Goal: Task Accomplishment & Management: Use online tool/utility

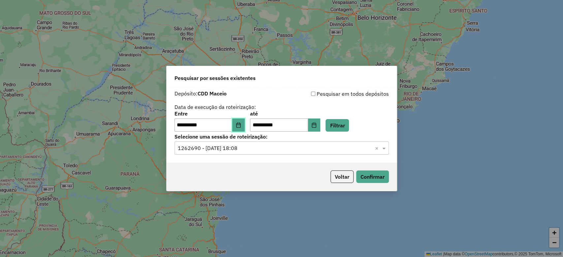
click at [240, 124] on icon "Choose Date" at bounding box center [238, 125] width 5 height 5
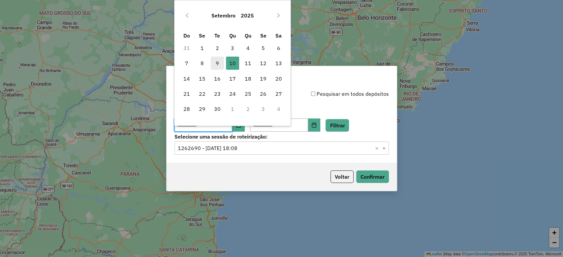
click at [219, 61] on span "9" at bounding box center [217, 63] width 13 height 13
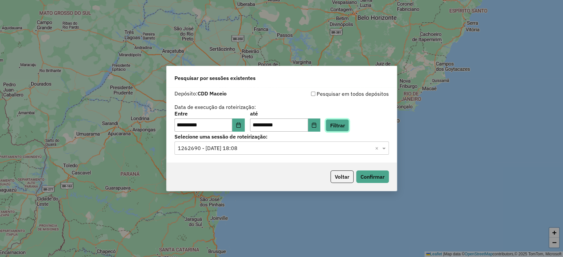
click at [347, 127] on button "Filtrar" at bounding box center [336, 125] width 23 height 13
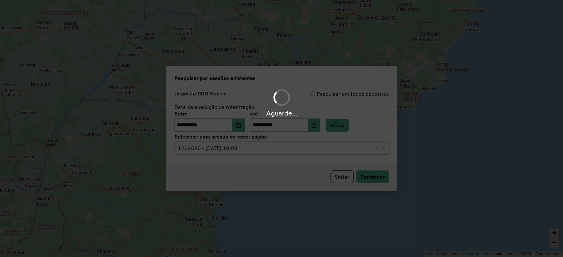
click at [287, 147] on hb-app "**********" at bounding box center [281, 128] width 563 height 257
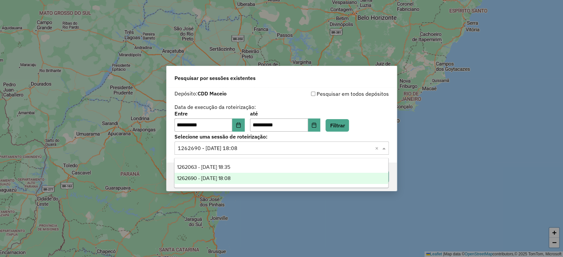
click at [286, 148] on input "text" at bounding box center [275, 149] width 195 height 8
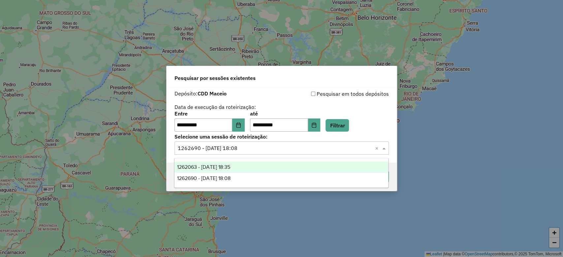
click at [275, 165] on div "1262063 - [DATE] 18:35" at bounding box center [281, 167] width 214 height 11
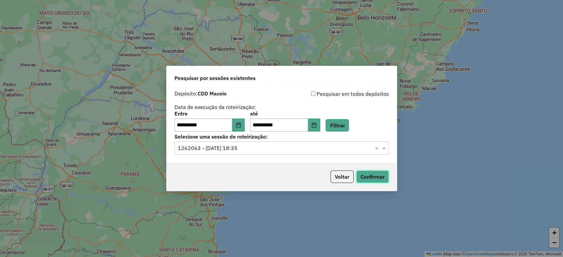
click at [385, 180] on button "Confirmar" at bounding box center [372, 177] width 33 height 13
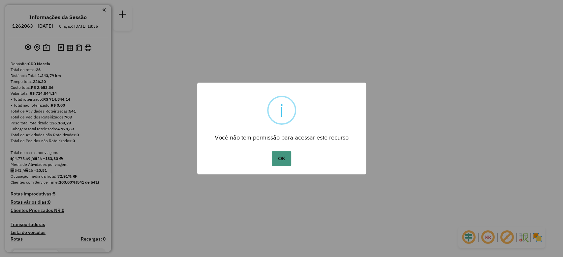
click at [285, 153] on button "OK" at bounding box center [281, 158] width 19 height 15
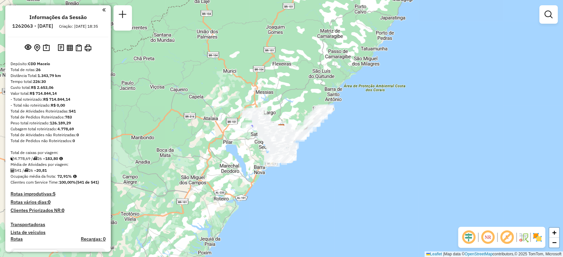
scroll to position [641, 0]
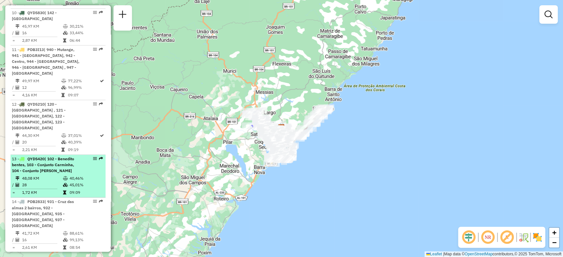
click at [88, 156] on div "13 - QYD5420 | 102 - Benedito bentes, 103 - Conjunto Carminha, 104 - Conjunto S…" at bounding box center [58, 165] width 92 height 18
select select "**********"
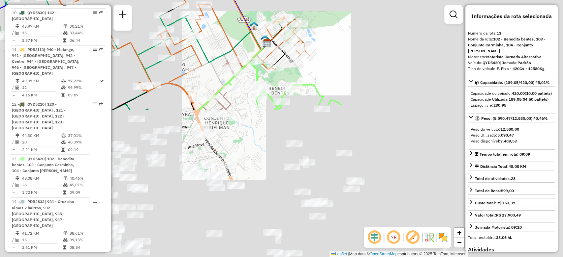
click at [105, 135] on span "Exibir somente esta rota" at bounding box center [132, 135] width 59 height 5
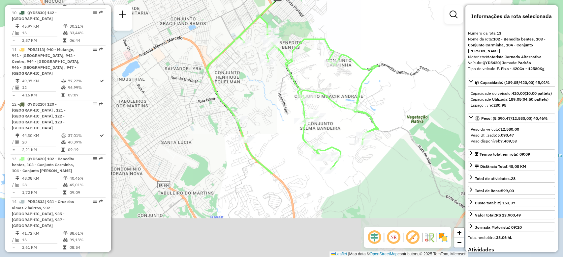
drag, startPoint x: 281, startPoint y: 171, endPoint x: 290, endPoint y: 128, distance: 44.6
click at [290, 128] on div "Janela de atendimento Grade de atendimento Capacidade Transportadoras Veículos …" at bounding box center [281, 128] width 563 height 257
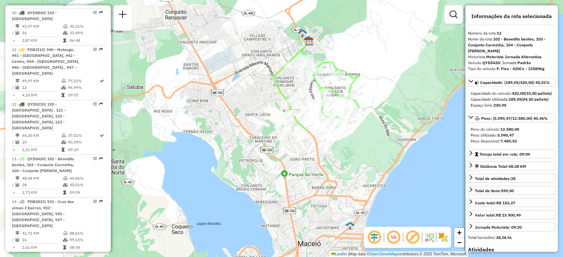
drag, startPoint x: 340, startPoint y: 71, endPoint x: 336, endPoint y: 89, distance: 19.1
click at [336, 78] on div at bounding box center [336, 75] width 16 height 7
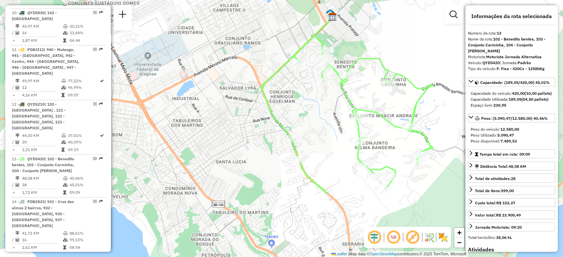
drag, startPoint x: 320, startPoint y: 154, endPoint x: 287, endPoint y: 171, distance: 37.6
click at [287, 171] on div "Janela de atendimento Grade de atendimento Capacidade Transportadoras Veículos …" at bounding box center [281, 128] width 563 height 257
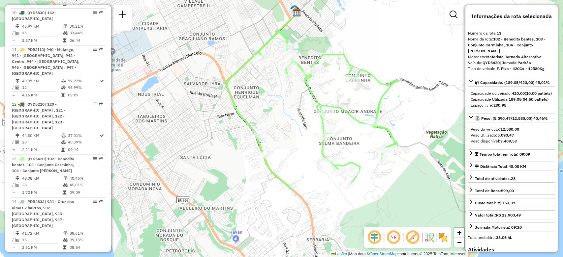
drag, startPoint x: 287, startPoint y: 171, endPoint x: 253, endPoint y: 168, distance: 33.8
click at [253, 168] on div "Janela de atendimento Grade de atendimento Capacidade Transportadoras Veículos …" at bounding box center [281, 128] width 563 height 257
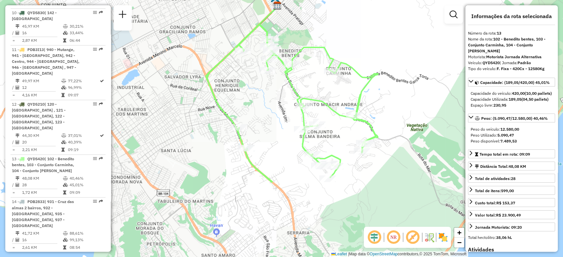
drag, startPoint x: 253, startPoint y: 168, endPoint x: 234, endPoint y: 161, distance: 20.3
click at [234, 161] on div "Janela de atendimento Grade de atendimento Capacidade Transportadoras Veículos …" at bounding box center [281, 128] width 563 height 257
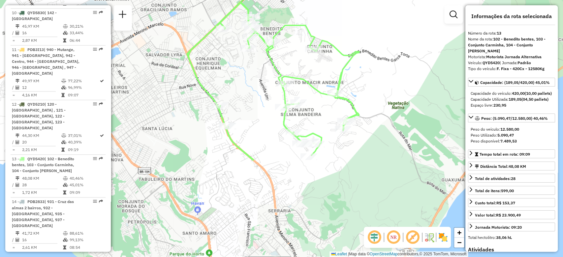
drag, startPoint x: 234, startPoint y: 161, endPoint x: 215, endPoint y: 139, distance: 28.5
click at [215, 139] on div "Janela de atendimento Grade de atendimento Capacidade Transportadoras Veículos …" at bounding box center [281, 128] width 563 height 257
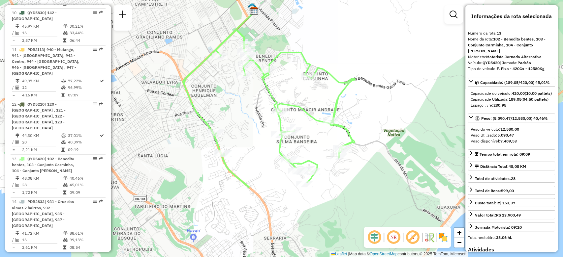
drag, startPoint x: 215, startPoint y: 139, endPoint x: 210, endPoint y: 167, distance: 28.5
click at [210, 167] on div "Janela de atendimento Grade de atendimento Capacidade Transportadoras Veículos …" at bounding box center [281, 128] width 563 height 257
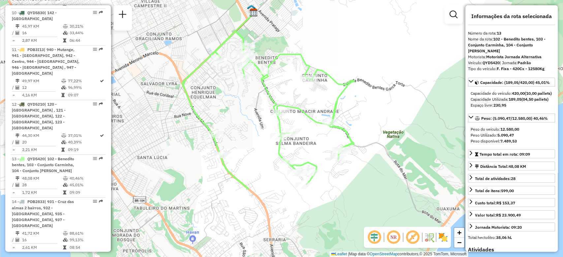
click at [210, 168] on div "Janela de atendimento Grade de atendimento Capacidade Transportadoras Veículos …" at bounding box center [281, 128] width 563 height 257
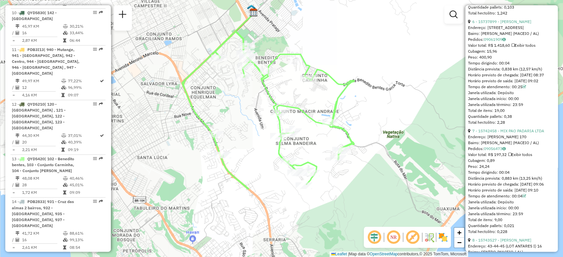
scroll to position [1062, 0]
drag, startPoint x: 498, startPoint y: 98, endPoint x: 509, endPoint y: 98, distance: 11.2
click at [509, 59] on div "Peso: 167,00" at bounding box center [511, 56] width 87 height 6
drag, startPoint x: 510, startPoint y: 100, endPoint x: 506, endPoint y: 100, distance: 4.6
click at [506, 65] on div "Tempo dirigindo: 00:17" at bounding box center [511, 62] width 87 height 6
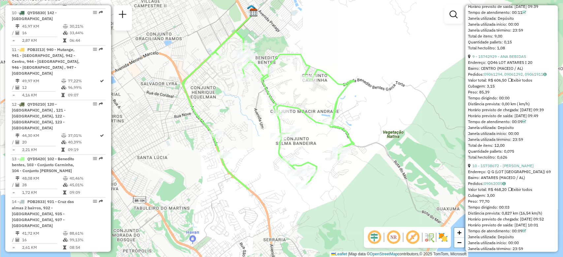
scroll to position [1172, 0]
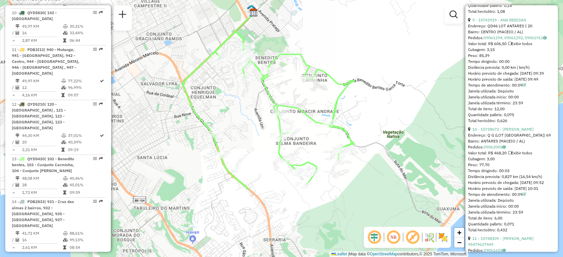
click at [210, 84] on div "Janela de atendimento Grade de atendimento Capacidade Transportadoras Veículos …" at bounding box center [281, 128] width 563 height 257
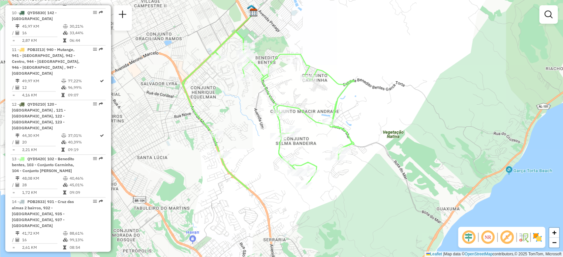
scroll to position [806, 0]
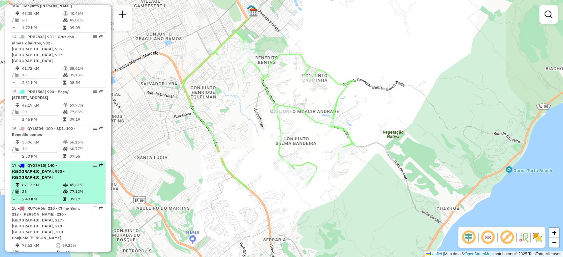
click at [52, 182] on td "67,13 KM" at bounding box center [42, 185] width 41 height 7
select select "**********"
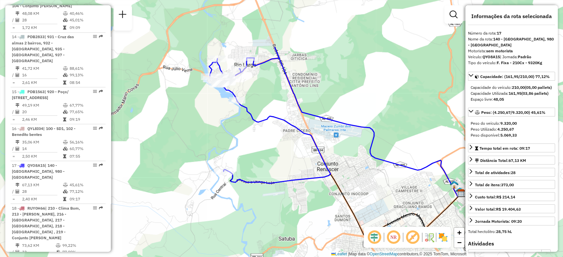
drag, startPoint x: 211, startPoint y: 190, endPoint x: 265, endPoint y: 203, distance: 55.7
click at [265, 203] on div "Janela de atendimento Grade de atendimento Capacidade Transportadoras Veículos …" at bounding box center [281, 128] width 563 height 257
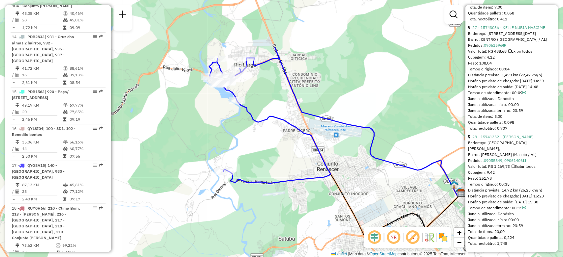
scroll to position [3302, 0]
drag, startPoint x: 512, startPoint y: 180, endPoint x: 504, endPoint y: 177, distance: 8.5
click at [504, 182] on div "Tempo dirigindo: 00:35" at bounding box center [511, 185] width 87 height 6
drag, startPoint x: 509, startPoint y: 63, endPoint x: 500, endPoint y: 60, distance: 9.9
click at [500, 66] on div "Tempo dirigindo: 00:04" at bounding box center [511, 69] width 87 height 6
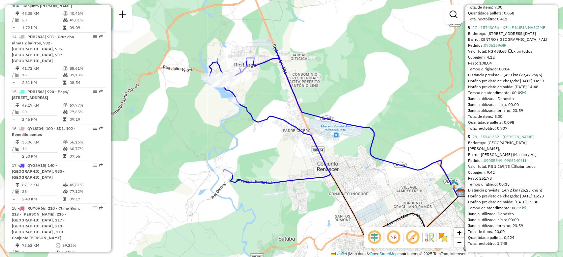
scroll to position [3234, 0]
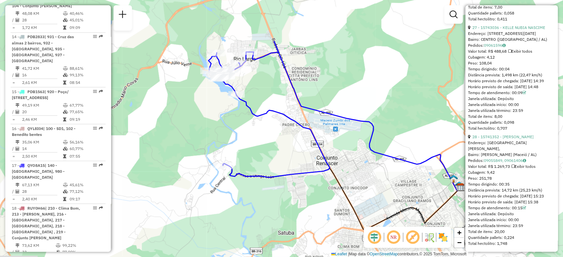
drag, startPoint x: 558, startPoint y: 238, endPoint x: 557, endPoint y: 232, distance: 6.0
click at [557, 232] on hb-router-mapa "Informações da Sessão 1262063 - 09/09/2025 Criação: 08/09/2025 18:35 Depósito: …" at bounding box center [281, 128] width 563 height 257
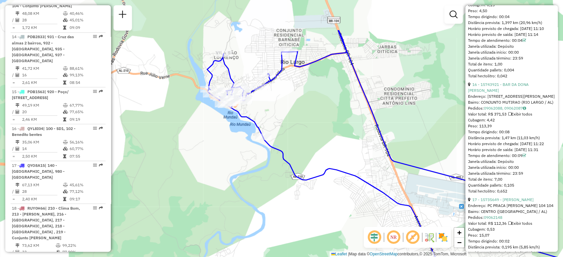
scroll to position [1160, 0]
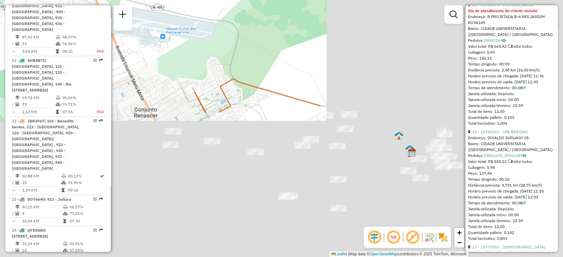
scroll to position [1815, 0]
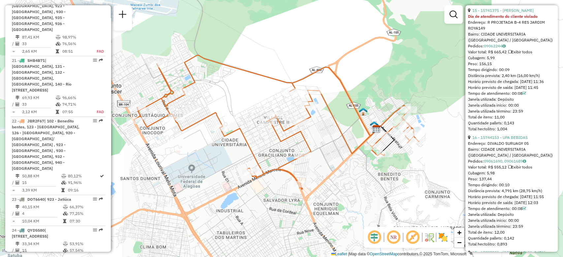
drag, startPoint x: 319, startPoint y: 186, endPoint x: 365, endPoint y: 185, distance: 46.2
click at [365, 185] on div "Janela de atendimento Grade de atendimento Capacidade Transportadoras Veículos …" at bounding box center [281, 128] width 563 height 257
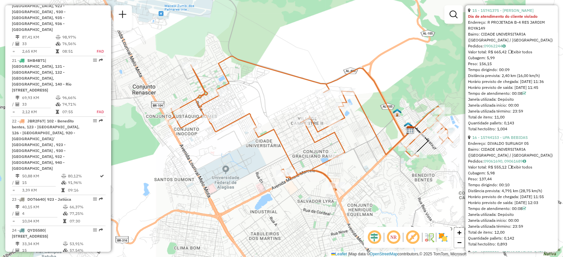
drag, startPoint x: 197, startPoint y: 171, endPoint x: 234, endPoint y: 171, distance: 36.6
click at [234, 171] on div "Janela de atendimento Grade de atendimento Capacidade Transportadoras Veículos …" at bounding box center [281, 128] width 563 height 257
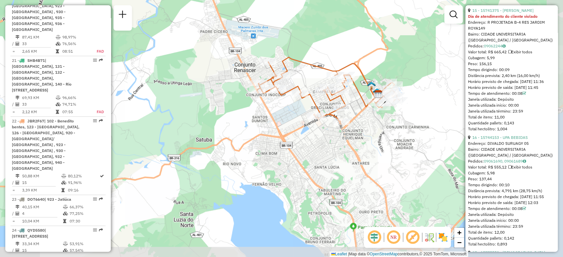
drag, startPoint x: 422, startPoint y: 186, endPoint x: 392, endPoint y: 154, distance: 43.6
click at [392, 154] on div "Janela de atendimento Grade de atendimento Capacidade Transportadoras Veículos …" at bounding box center [281, 128] width 563 height 257
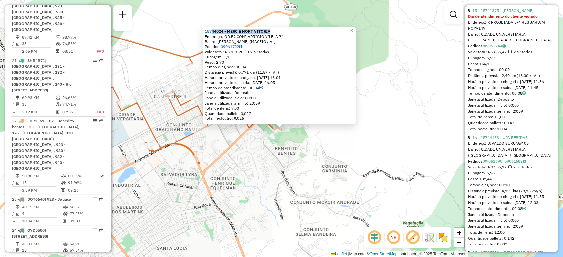
drag, startPoint x: 282, startPoint y: 32, endPoint x: 215, endPoint y: 29, distance: 67.3
click at [215, 29] on div "15744024 - MERC E HORT VITORIA" at bounding box center [279, 31] width 149 height 5
copy strong "44024 - MERC E HORT VITORIA"
